Goal: Task Accomplishment & Management: Complete application form

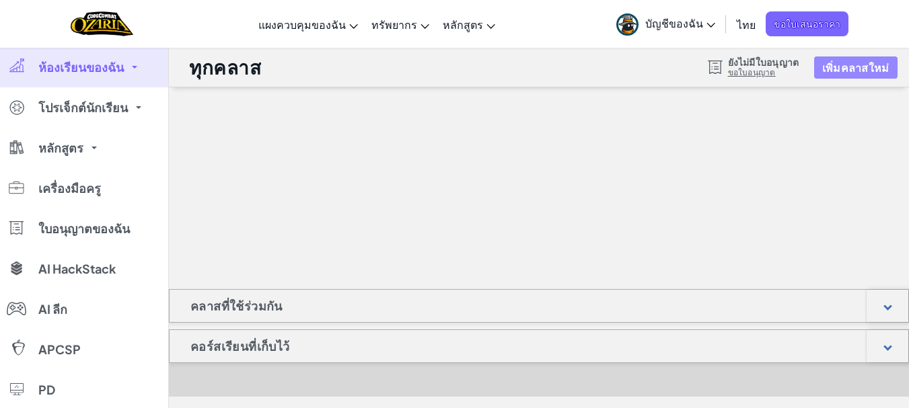
click at [856, 71] on button "เพิ่มคลาสใหม่" at bounding box center [855, 68] width 83 height 22
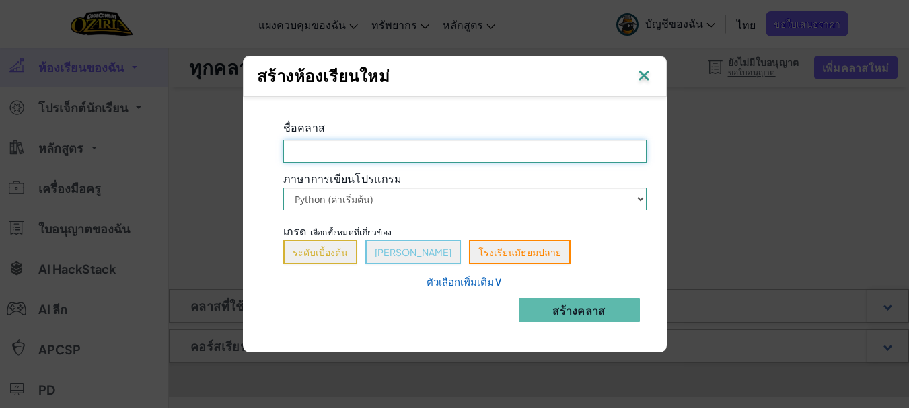
click at [451, 149] on input "ชื่อคลาส จำเป็นต้องกรอก[PERSON_NAME]" at bounding box center [464, 151] width 363 height 23
type input "basic code"
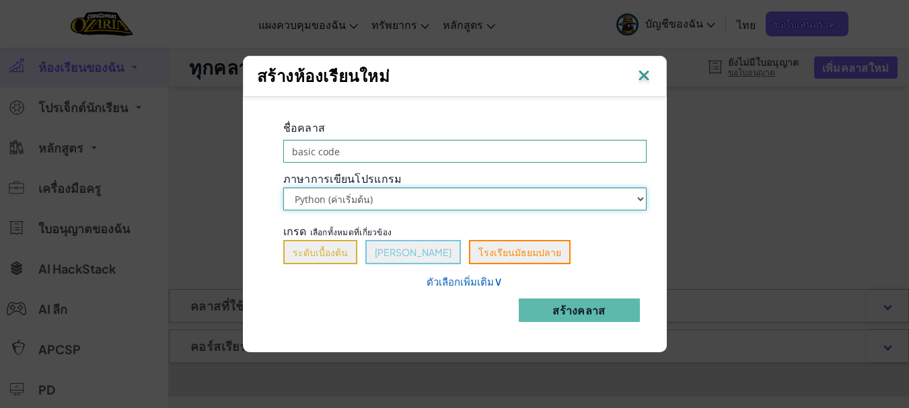
click at [377, 198] on select "Python (ค่าเริ่มต้น) JavaScript" at bounding box center [464, 199] width 363 height 23
select select "javascript"
click at [283, 188] on select "Python (ค่าเริ่มต้น) JavaScript" at bounding box center [464, 199] width 363 height 23
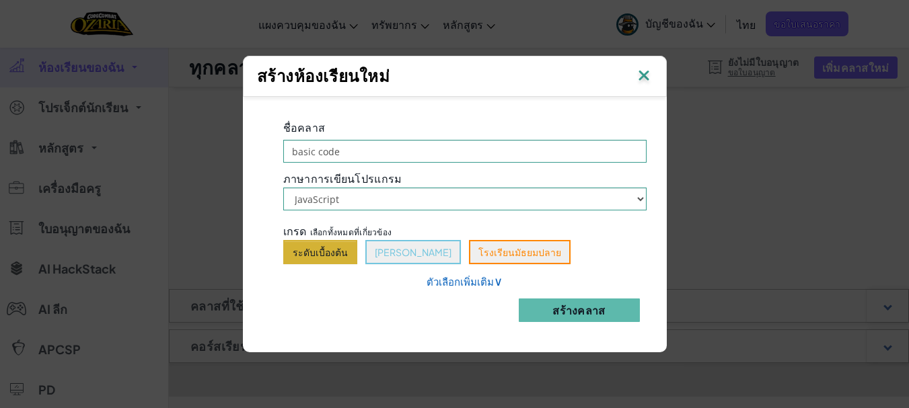
click at [339, 244] on button "ระดับเบื้องต้น" at bounding box center [320, 252] width 74 height 24
click at [580, 309] on button "สร้างคลาส" at bounding box center [579, 311] width 121 height 24
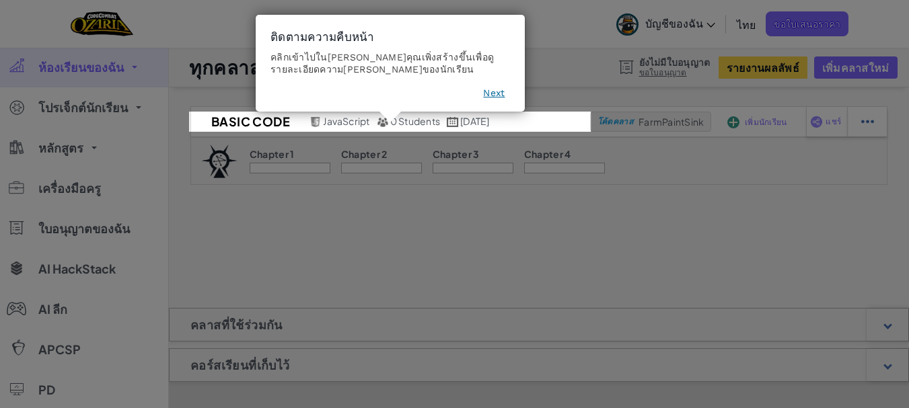
click at [496, 97] on button "Next" at bounding box center [494, 92] width 22 height 13
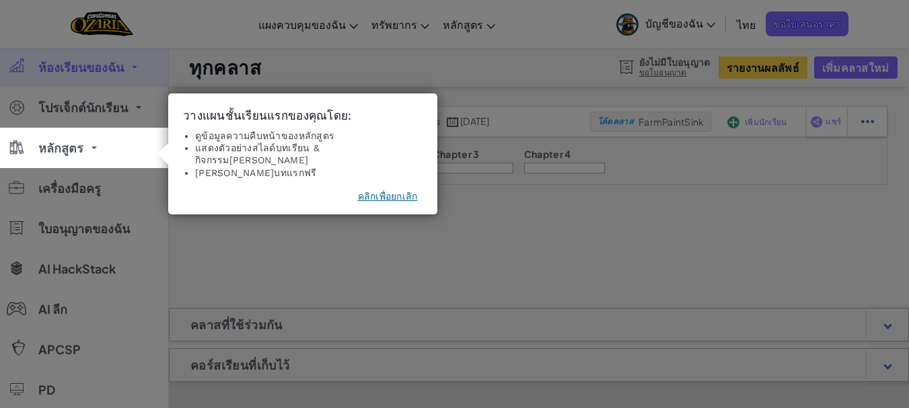
click at [365, 190] on button "คลิกเพื่อยกเลิก" at bounding box center [388, 196] width 60 height 13
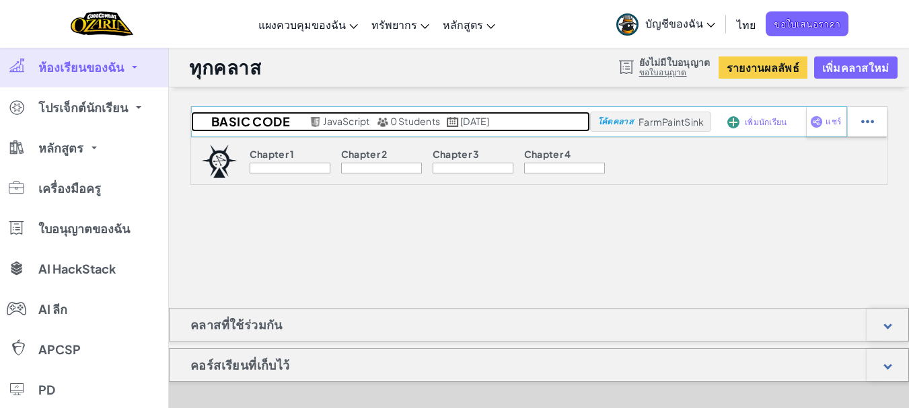
click at [267, 119] on h2 "basic code" at bounding box center [248, 122] width 115 height 20
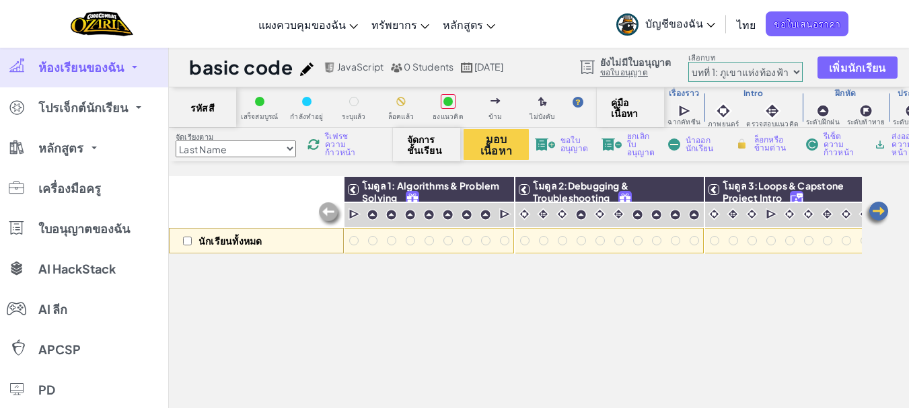
click at [127, 76] on link "ห้องเรียนของฉัน" at bounding box center [84, 67] width 168 height 40
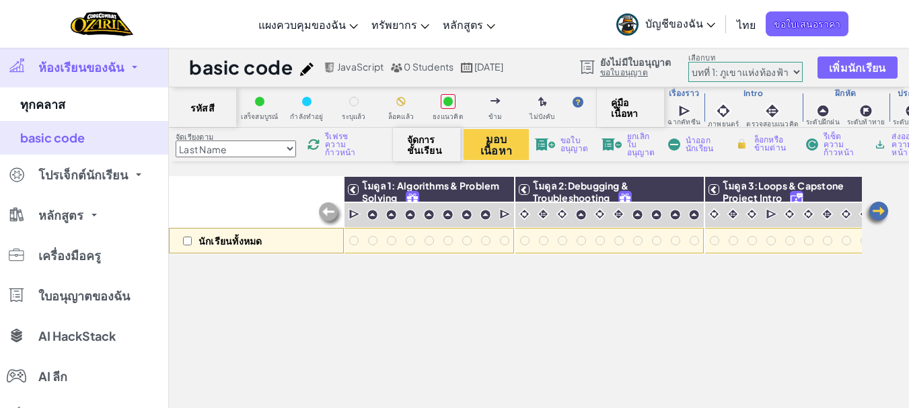
click at [91, 73] on span "ห้องเรียนของฉัน" at bounding box center [80, 67] width 85 height 12
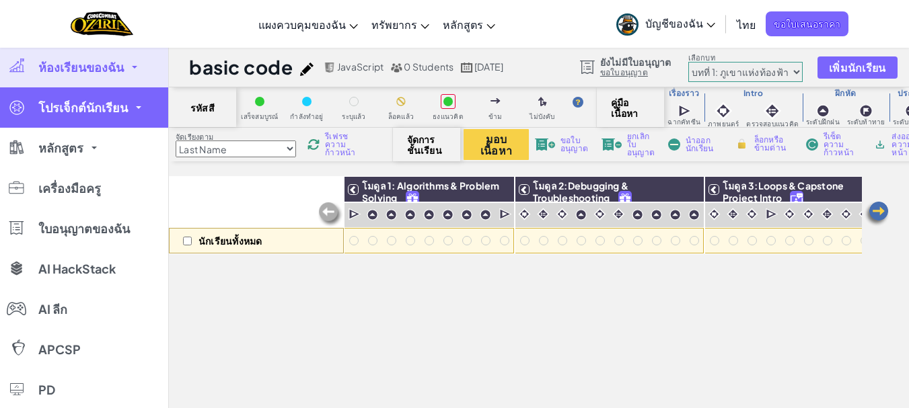
click at [67, 102] on span "โปรเจ็กต์นักเรียน" at bounding box center [82, 108] width 89 height 12
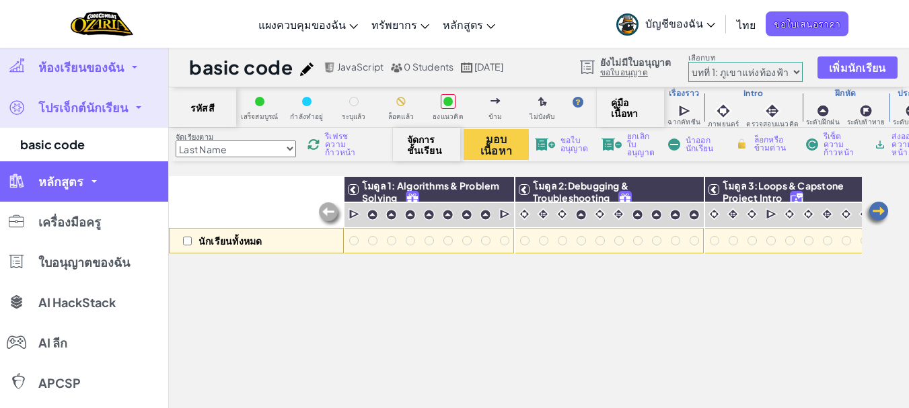
click at [62, 186] on span "หลักสูตร" at bounding box center [60, 182] width 45 height 12
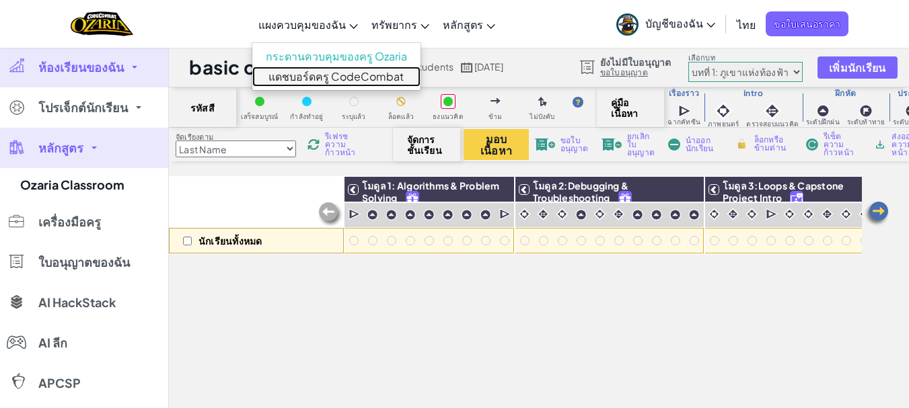
click at [310, 74] on link "แดชบอร์ดครู CodeCombat" at bounding box center [336, 77] width 168 height 20
